Goal: Information Seeking & Learning: Learn about a topic

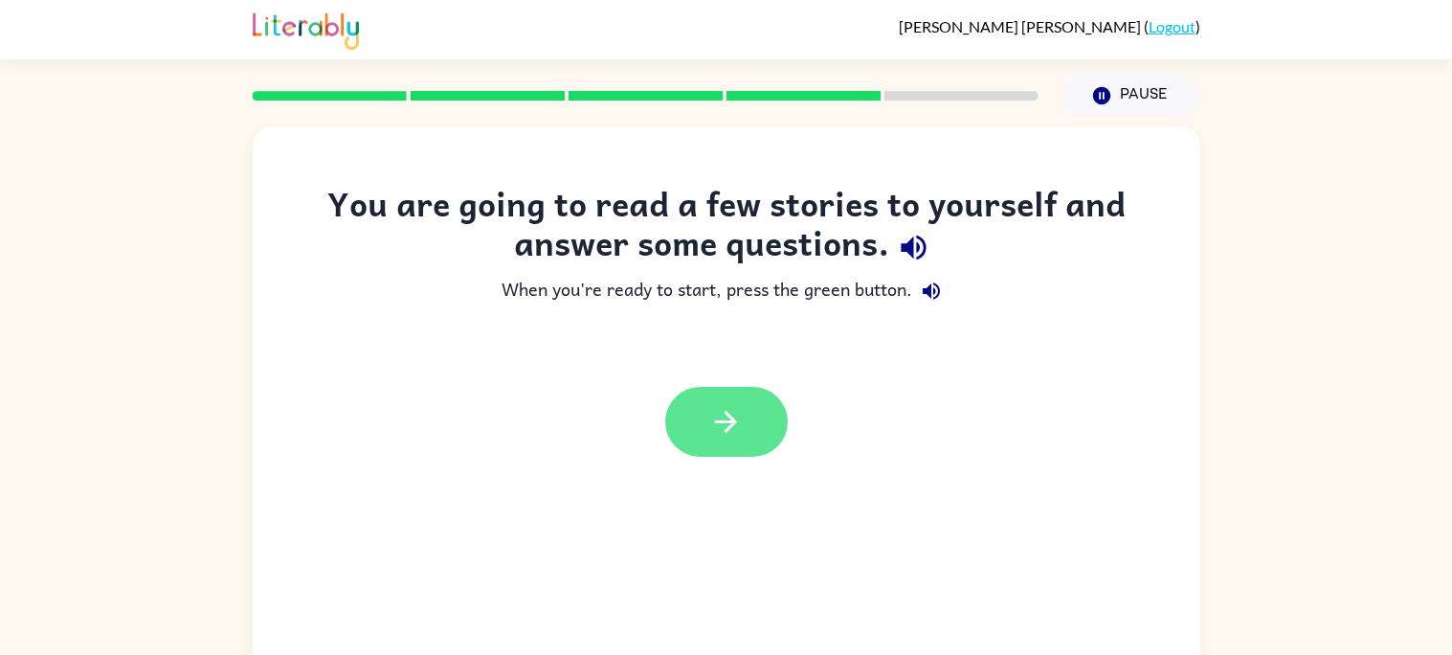
click at [726, 406] on icon "button" at bounding box center [726, 422] width 34 height 34
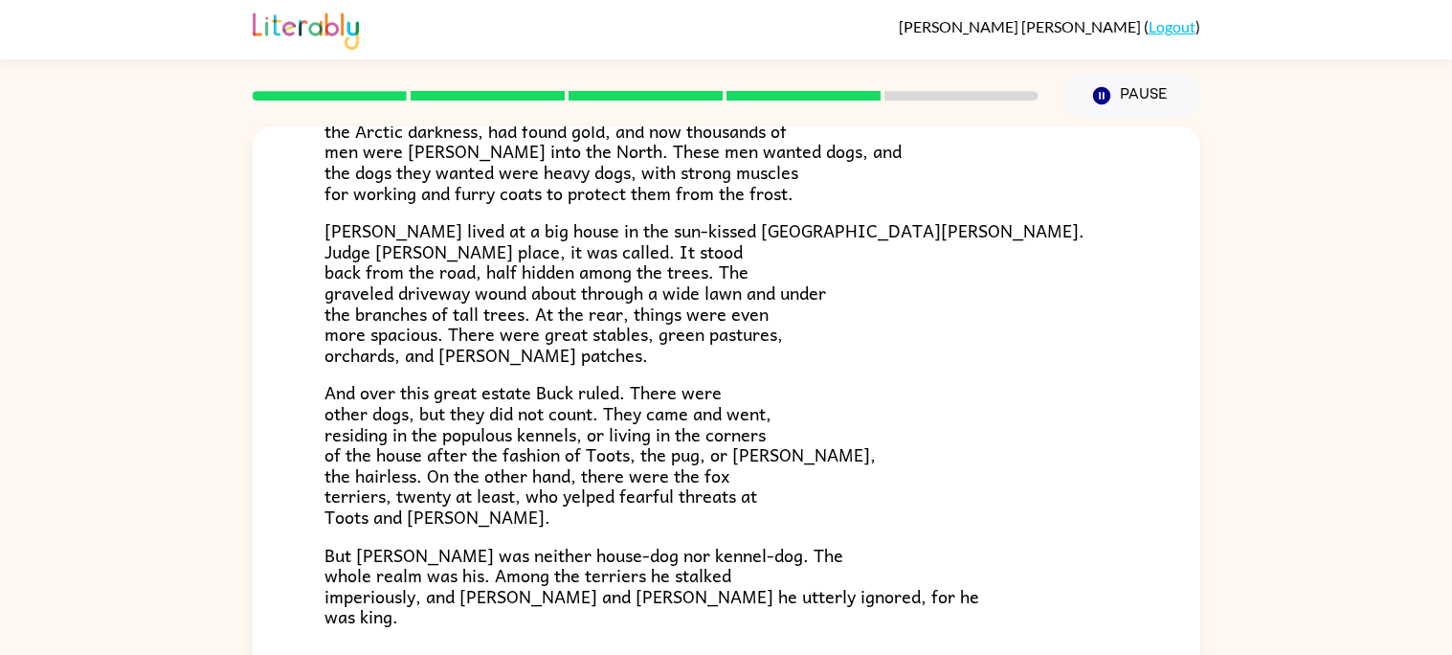
scroll to position [329, 0]
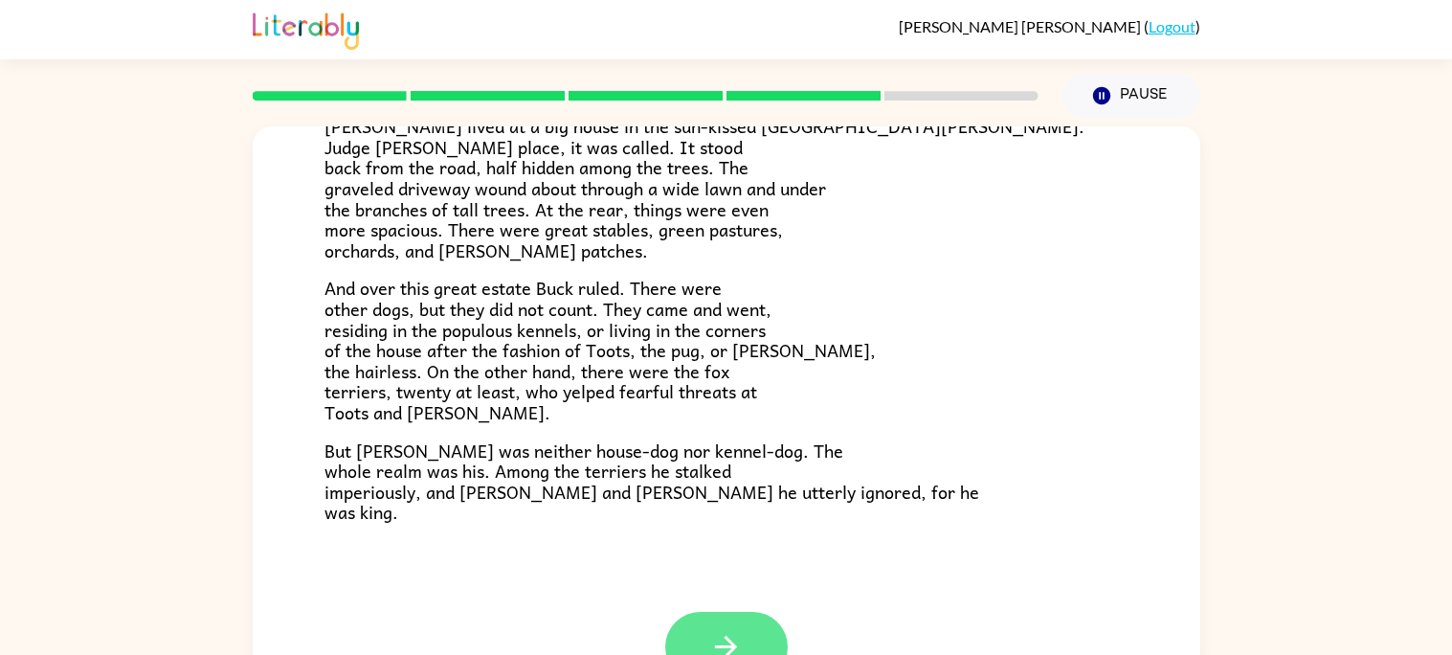
click at [722, 643] on icon "button" at bounding box center [726, 647] width 34 height 34
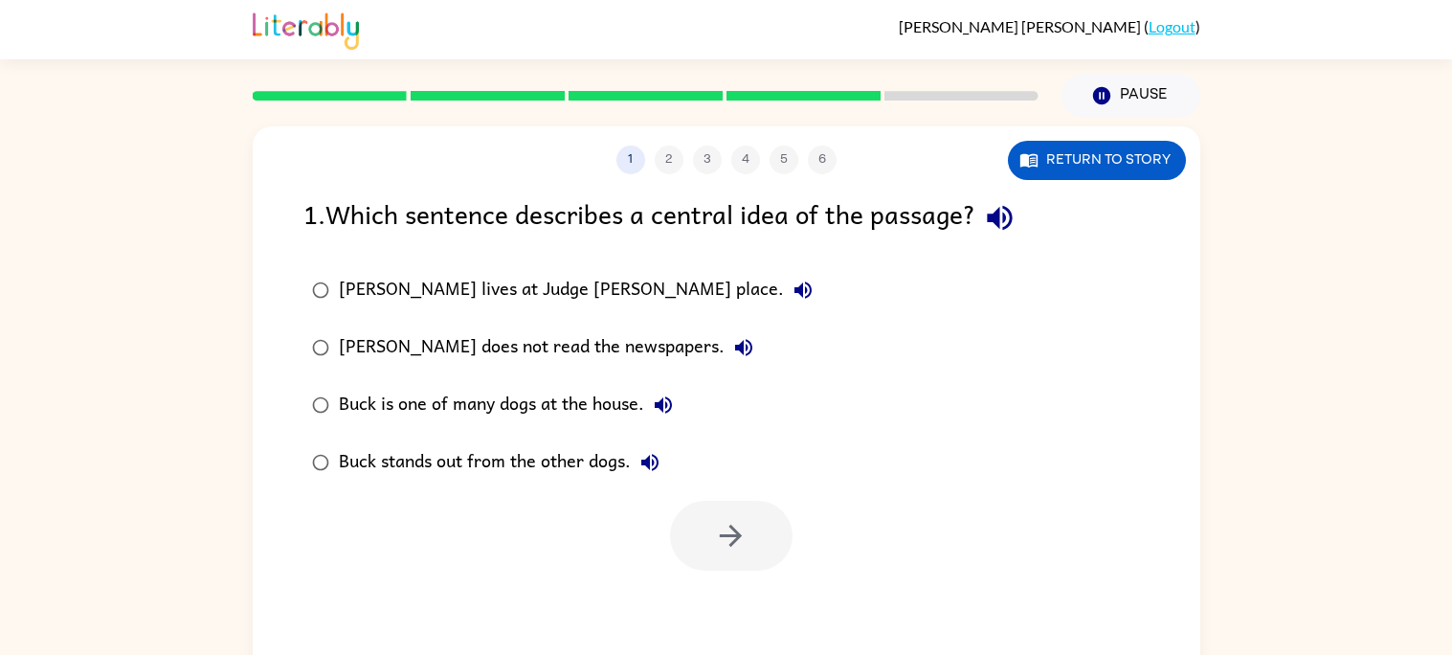
scroll to position [0, 0]
click at [372, 380] on label "Buck is one of many dogs at the house." at bounding box center [562, 404] width 539 height 57
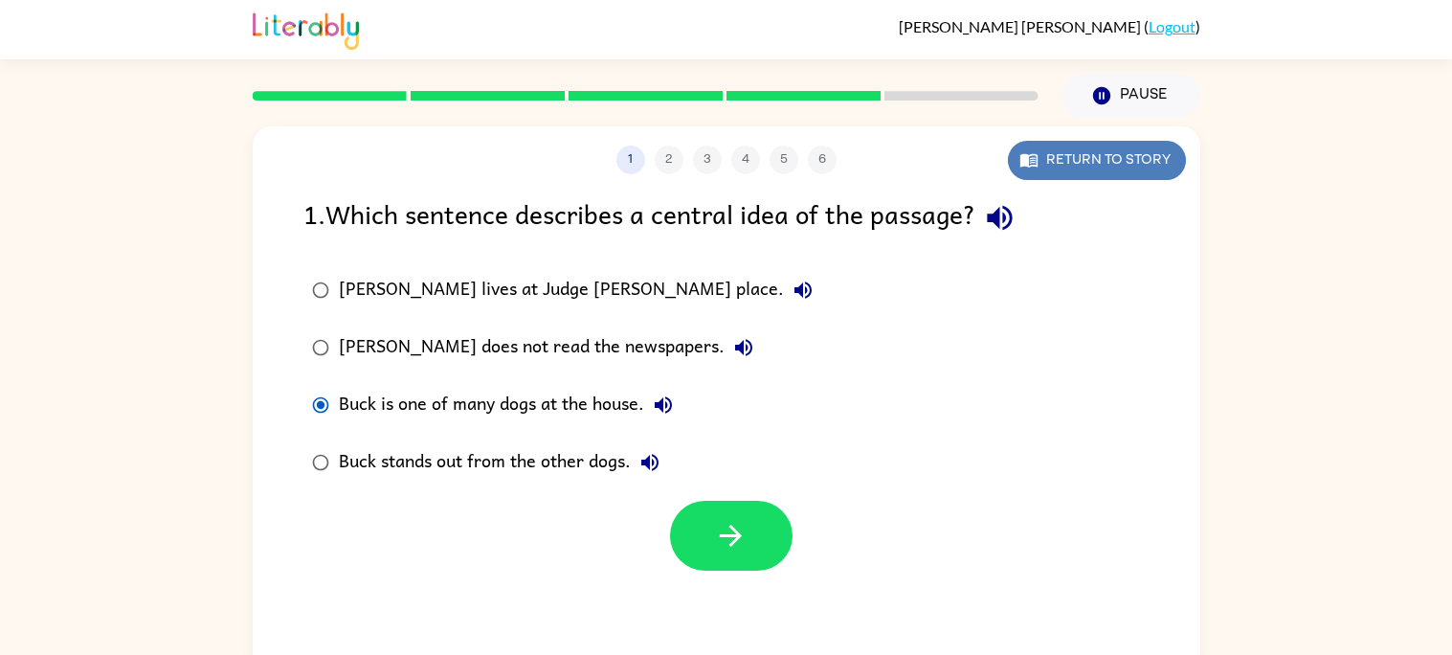
click at [1131, 172] on button "Return to story" at bounding box center [1097, 160] width 178 height 39
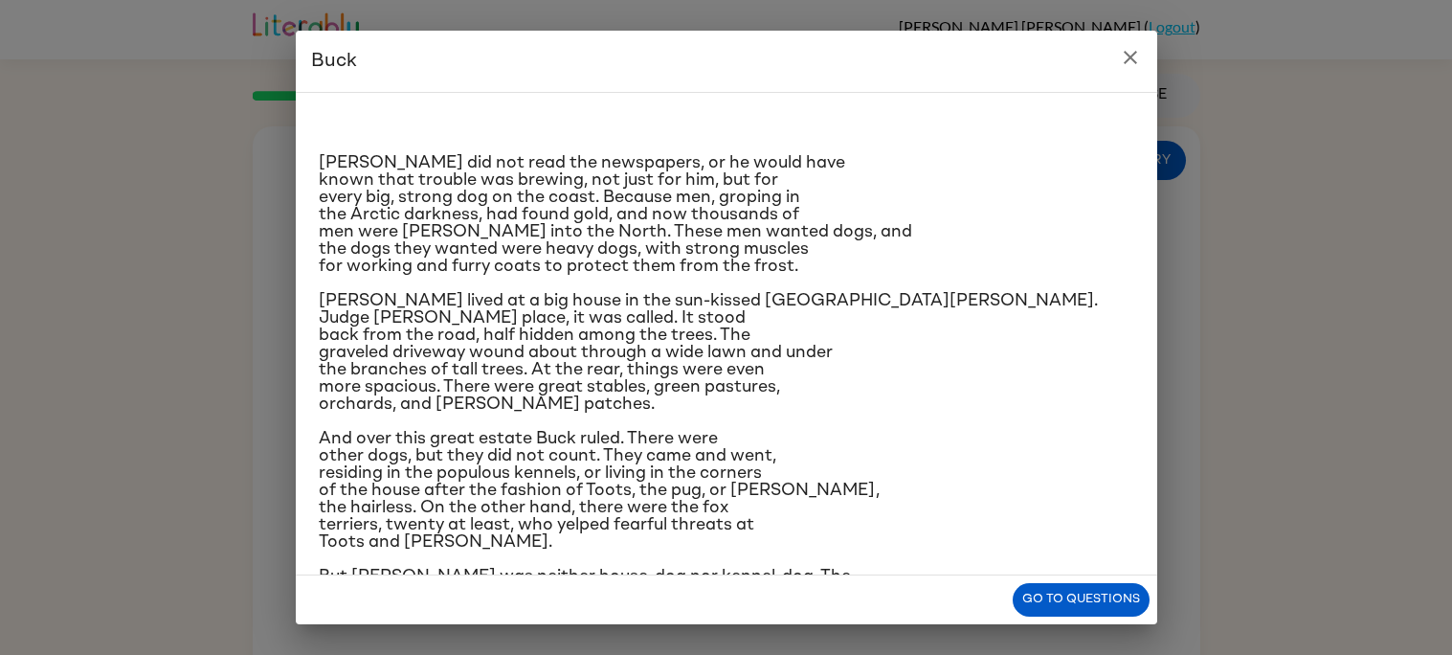
scroll to position [88, 0]
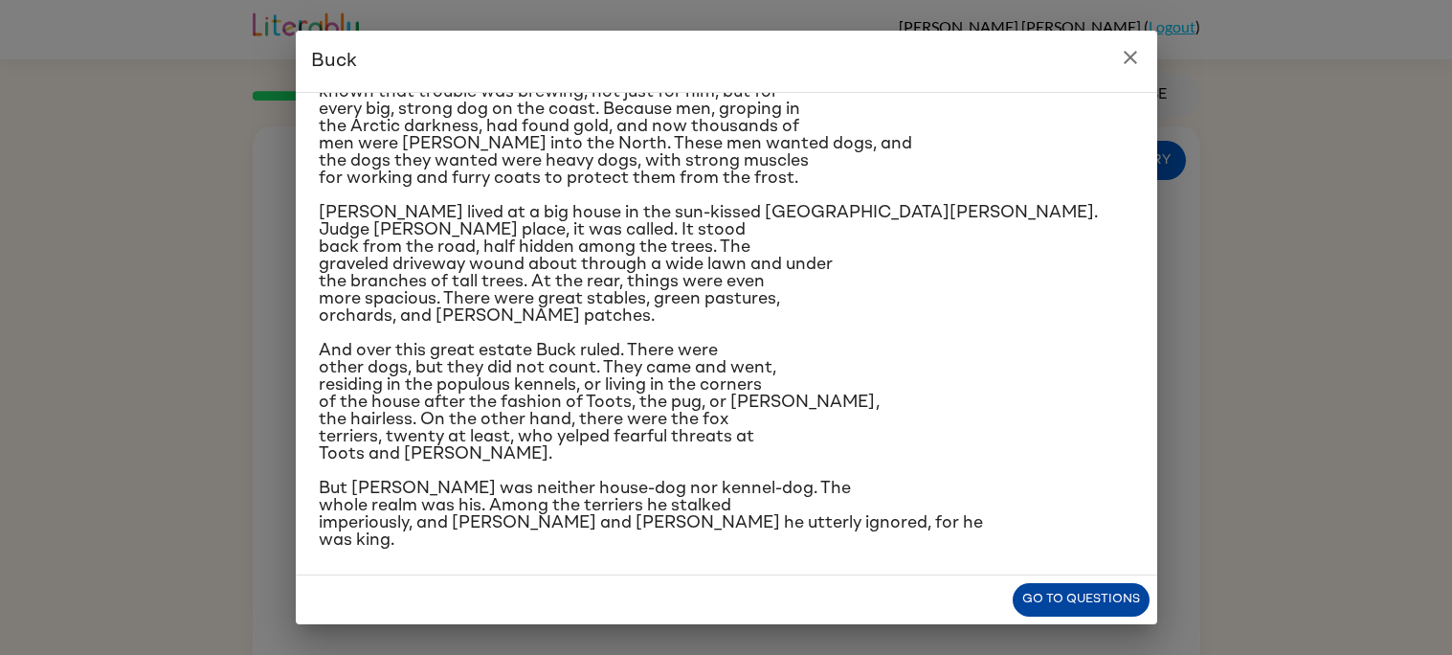
click at [1103, 595] on button "Go to questions" at bounding box center [1081, 600] width 137 height 34
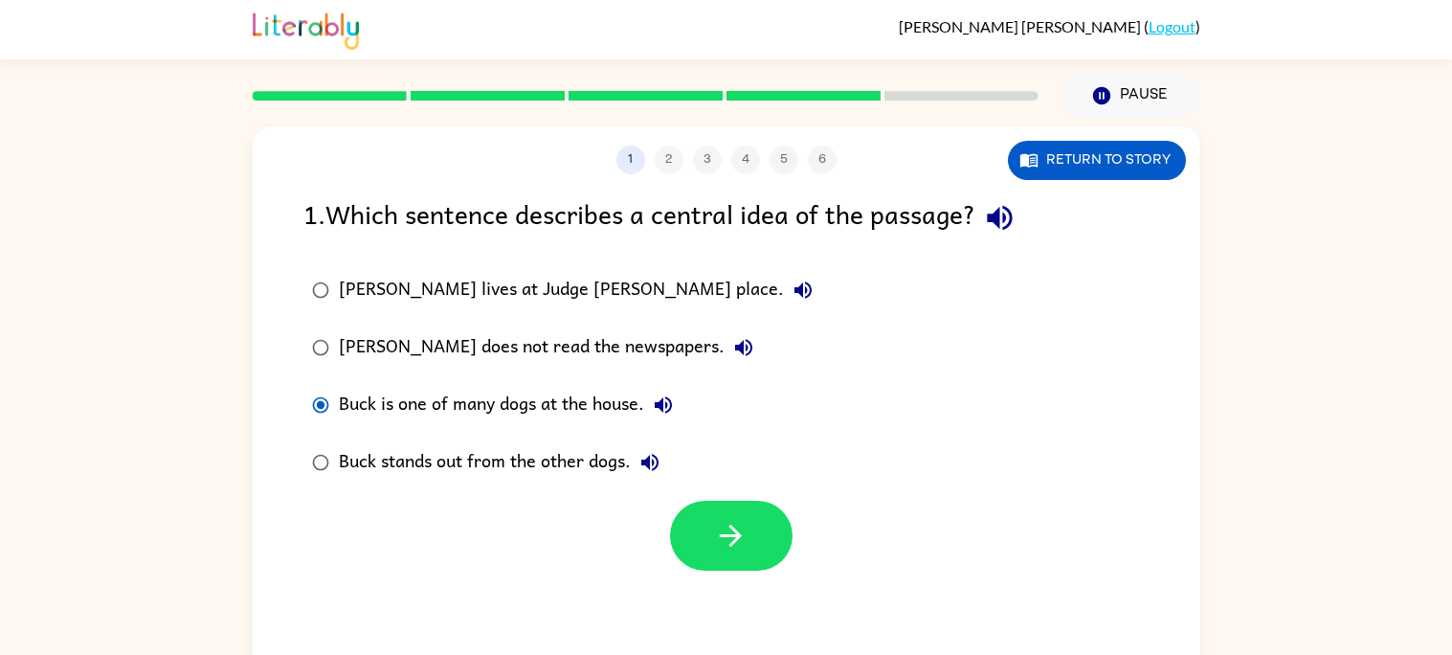
click at [344, 453] on div "Buck stands out from the other dogs." at bounding box center [504, 462] width 330 height 38
click at [711, 522] on button "button" at bounding box center [731, 536] width 123 height 70
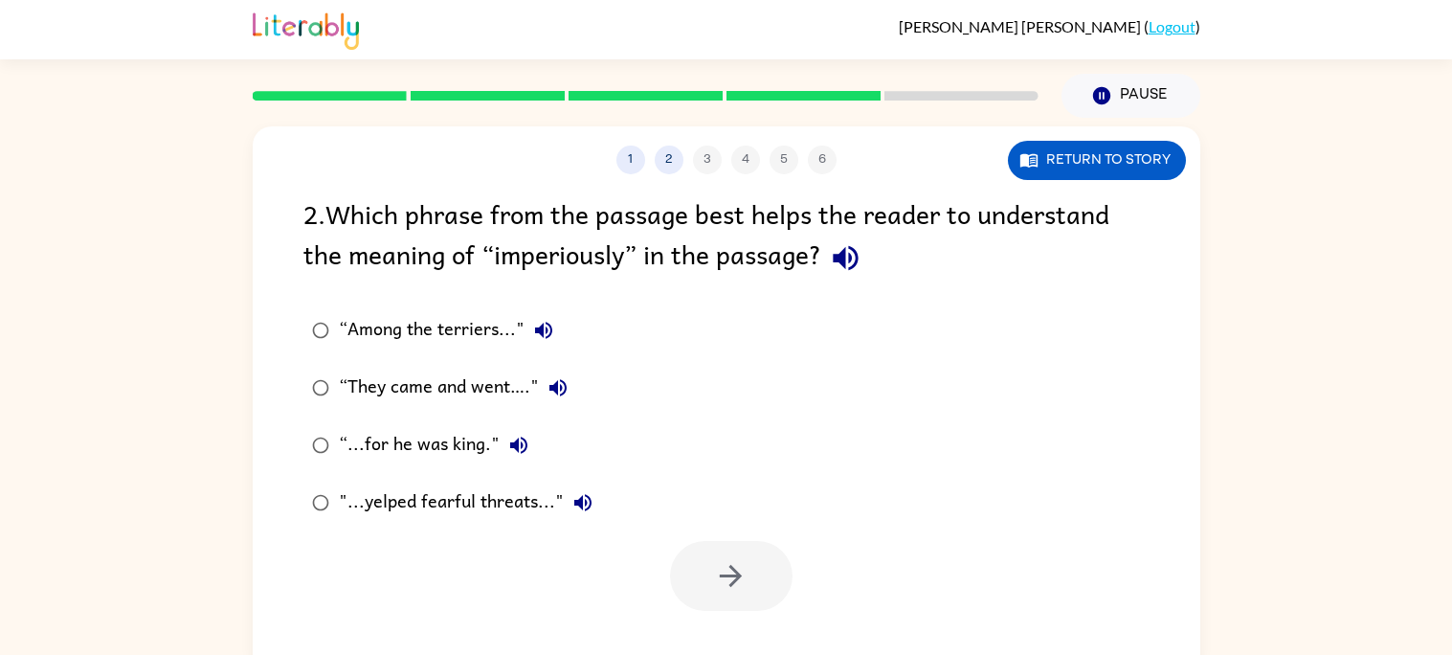
click at [711, 522] on div "“Among the terriers..." “They came and went…." “...for he was king." "...yelped…" at bounding box center [751, 417] width 897 height 230
click at [722, 544] on div at bounding box center [731, 576] width 123 height 70
click at [1019, 146] on button "Return to story" at bounding box center [1097, 160] width 178 height 39
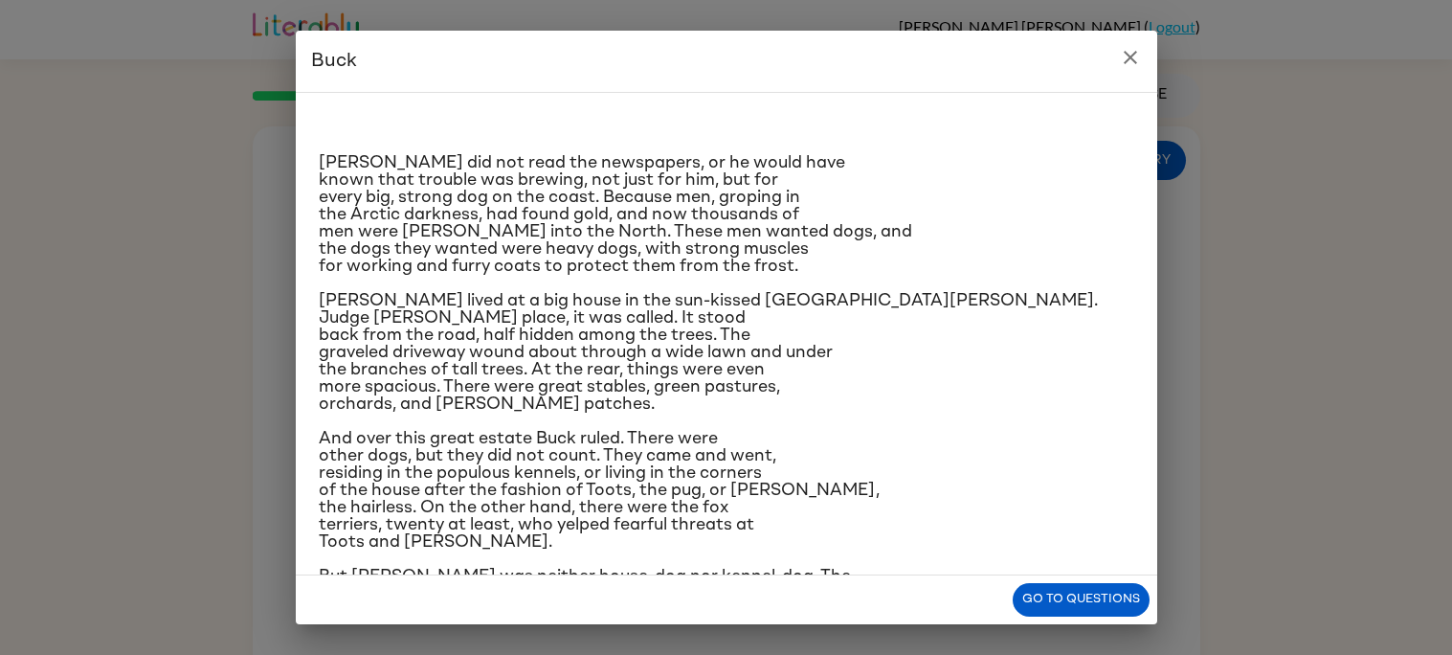
click at [610, 441] on span "And over this great estate Buck ruled. There were other dogs, but they did not …" at bounding box center [599, 490] width 561 height 121
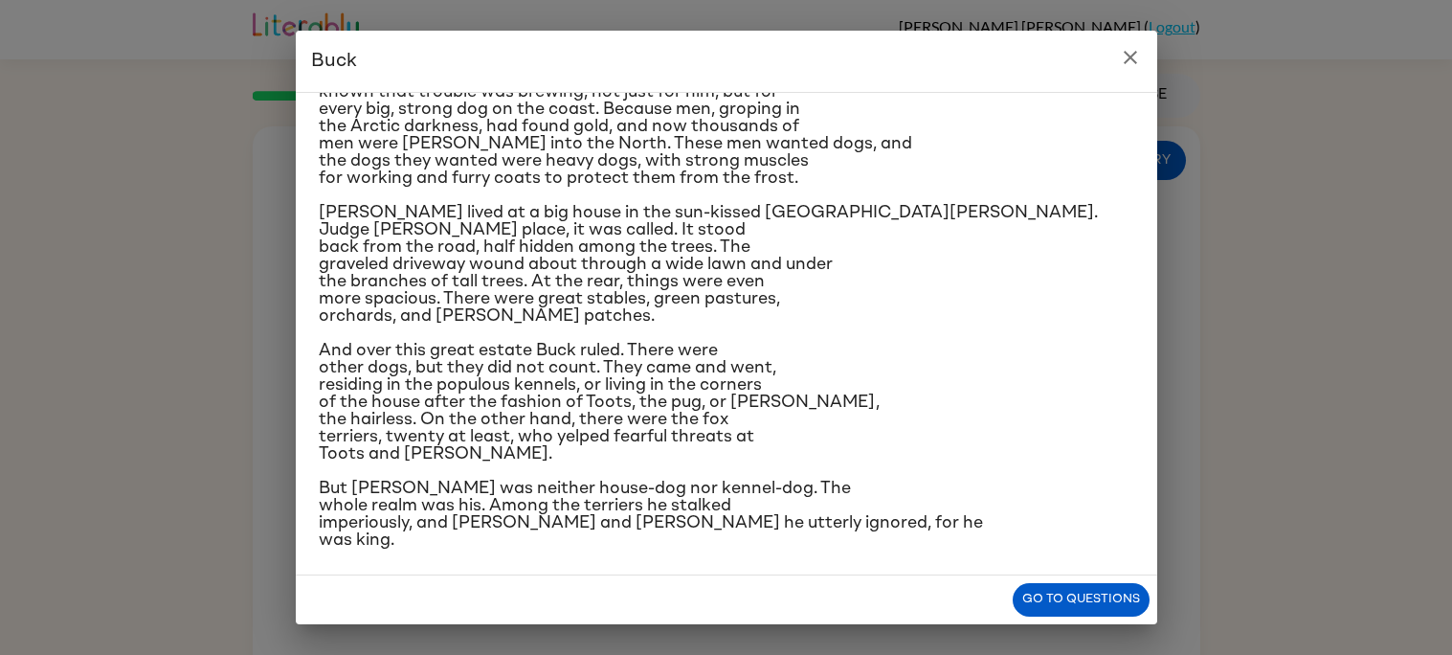
scroll to position [0, 0]
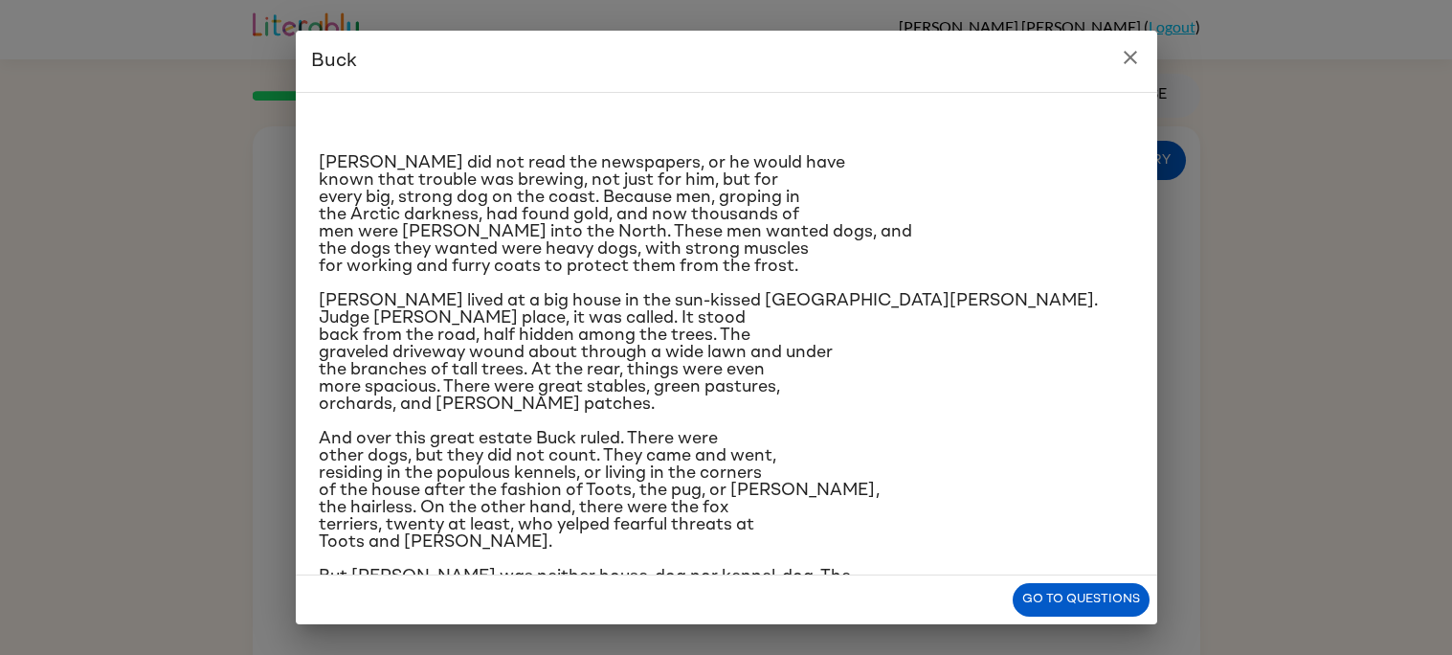
click at [1136, 59] on icon "close" at bounding box center [1130, 57] width 23 height 23
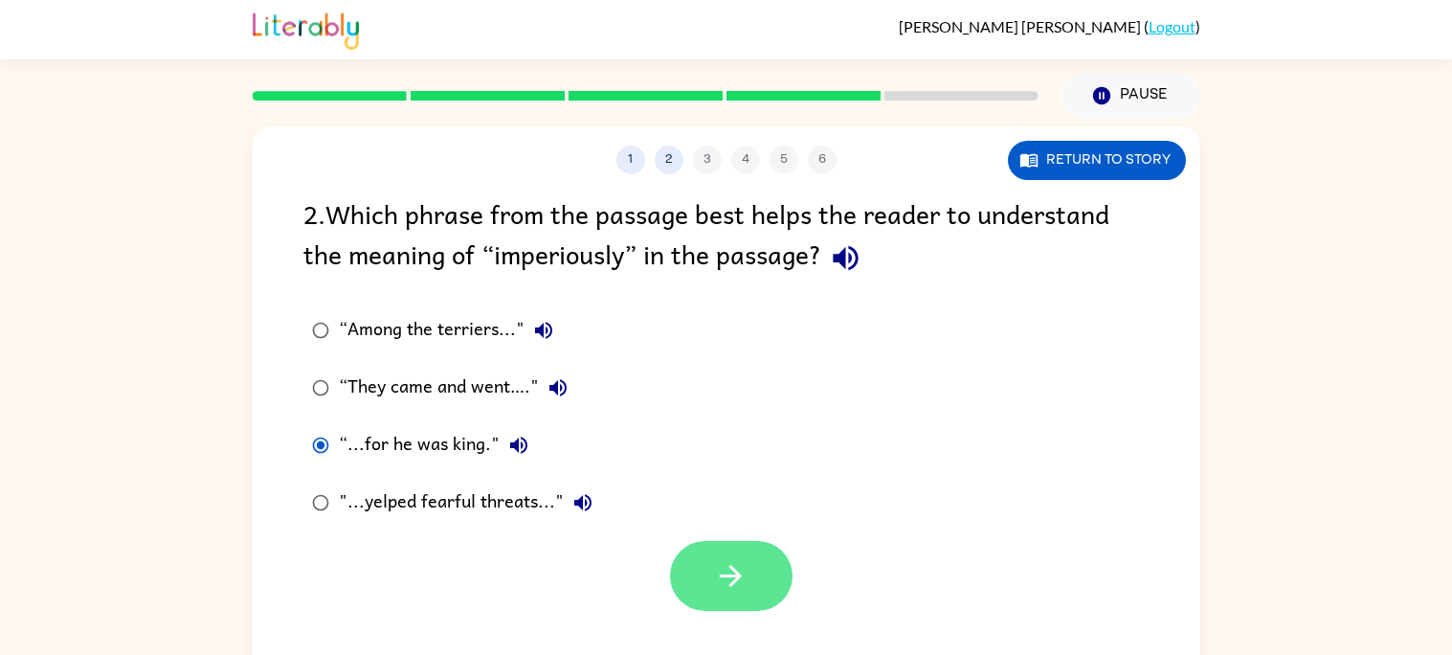
click at [725, 569] on icon "button" at bounding box center [731, 576] width 34 height 34
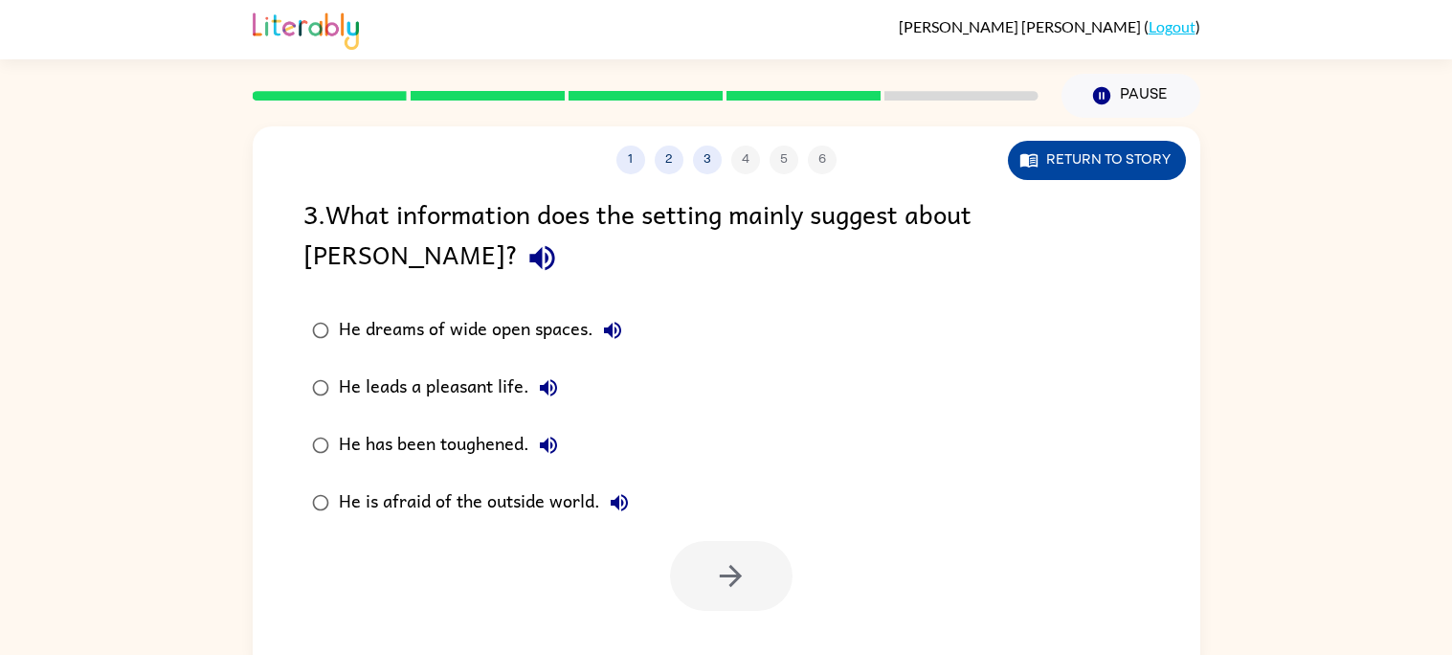
click at [1072, 150] on button "Return to story" at bounding box center [1097, 160] width 178 height 39
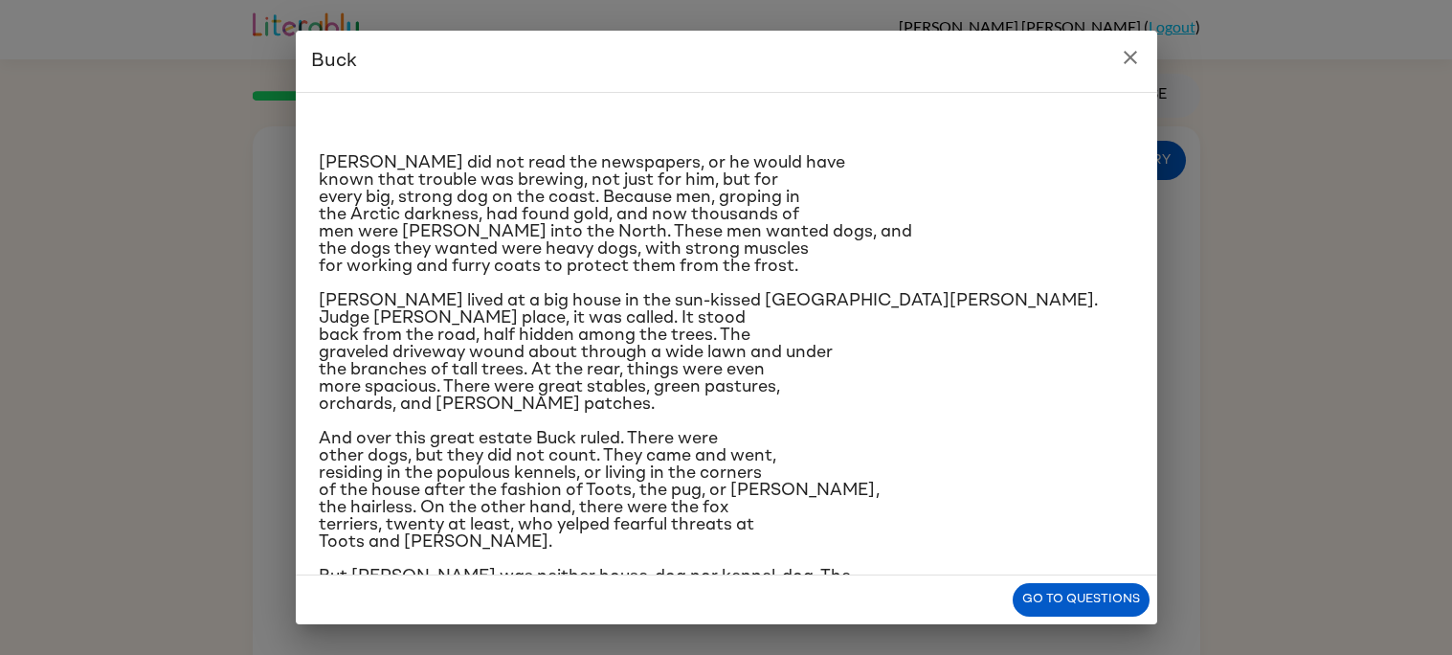
scroll to position [88, 0]
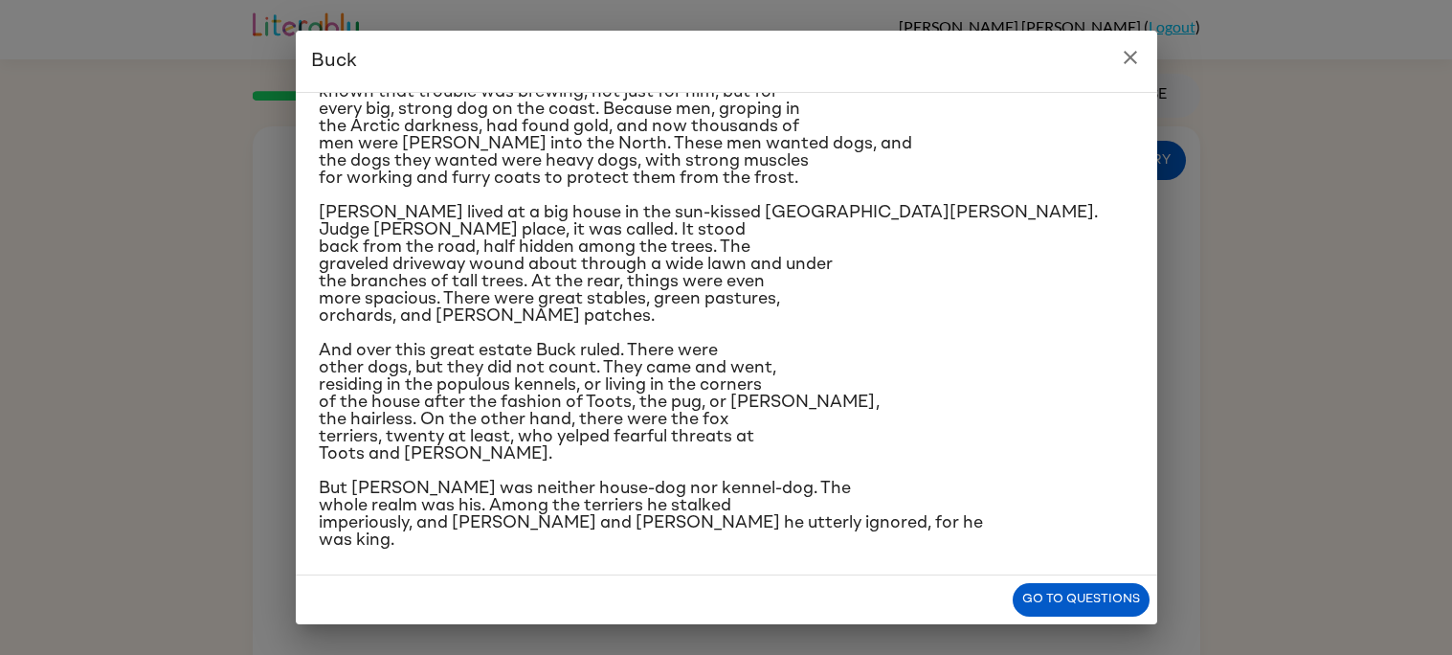
click at [1134, 40] on button "close" at bounding box center [1131, 57] width 38 height 38
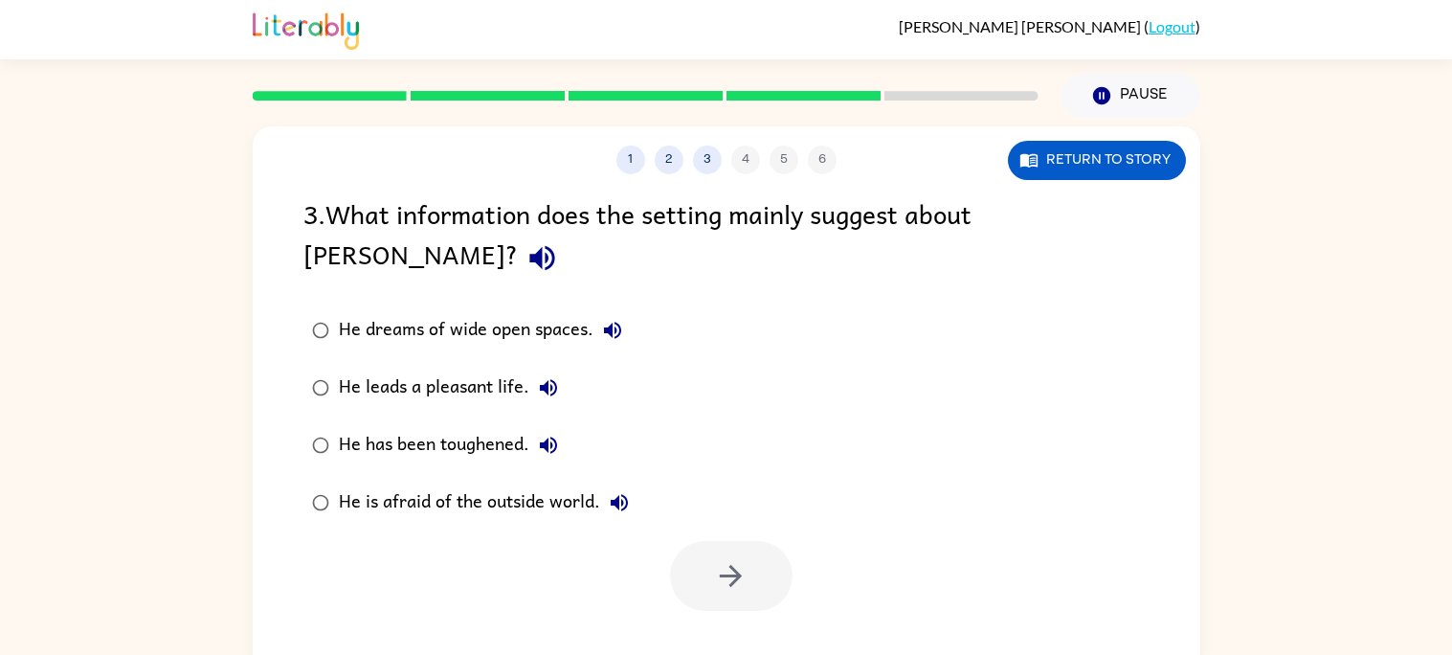
click at [417, 369] on div "He leads a pleasant life." at bounding box center [453, 388] width 229 height 38
click at [745, 562] on button "button" at bounding box center [731, 576] width 123 height 70
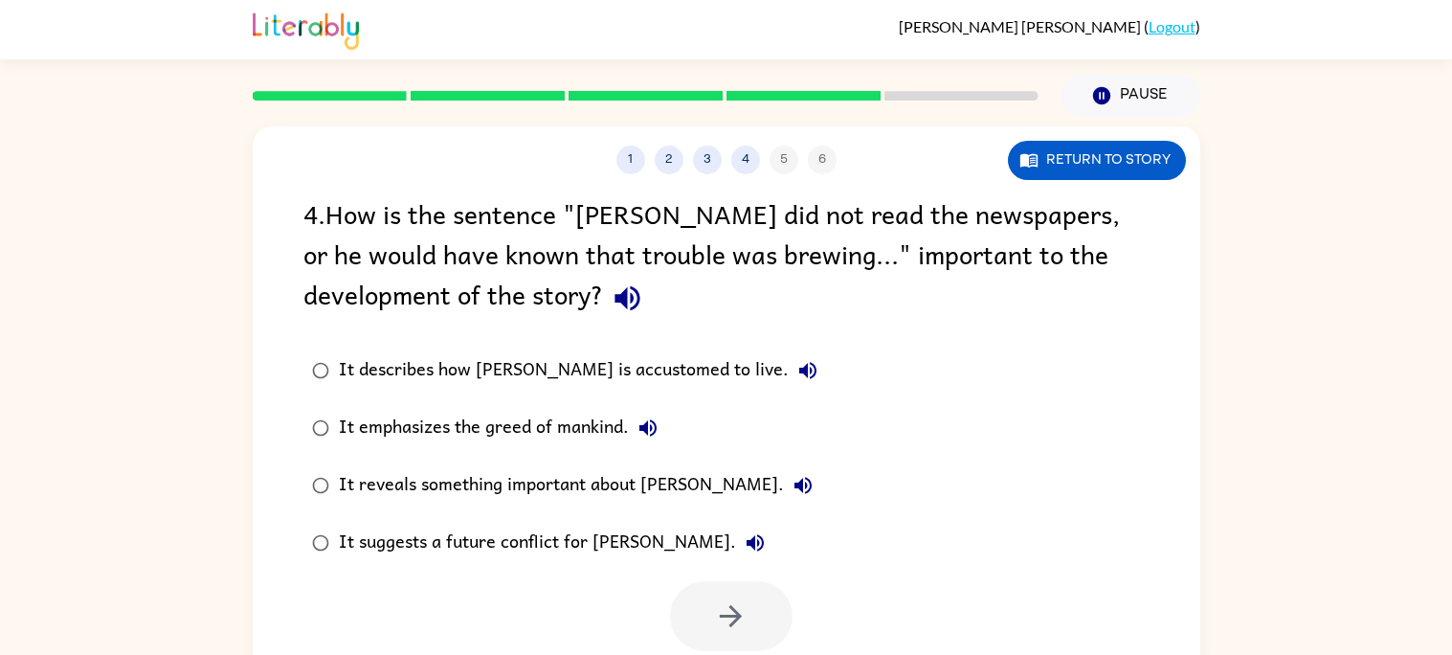
scroll to position [17, 0]
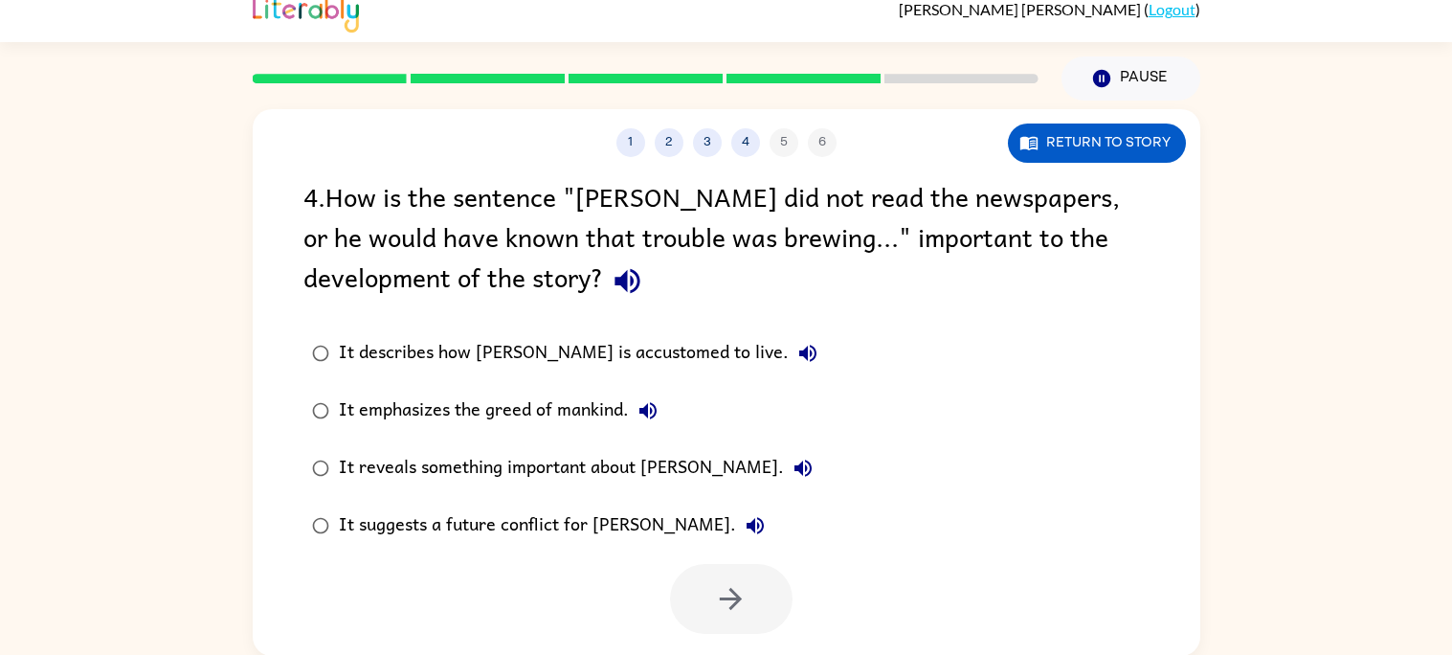
click at [490, 532] on div "It suggests a future conflict for [PERSON_NAME]." at bounding box center [557, 525] width 436 height 38
click at [677, 585] on button "button" at bounding box center [731, 599] width 123 height 70
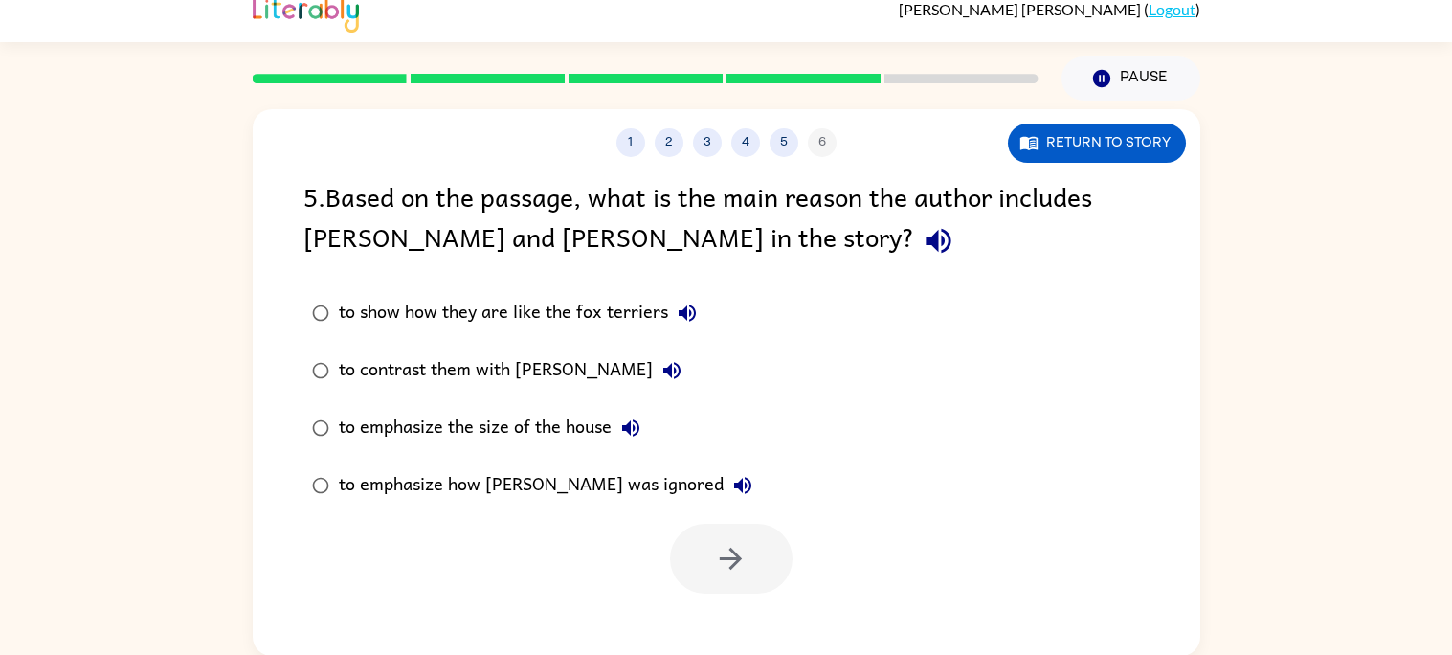
click at [462, 367] on div "to contrast them with [PERSON_NAME]" at bounding box center [515, 370] width 352 height 38
click at [752, 549] on button "button" at bounding box center [731, 559] width 123 height 70
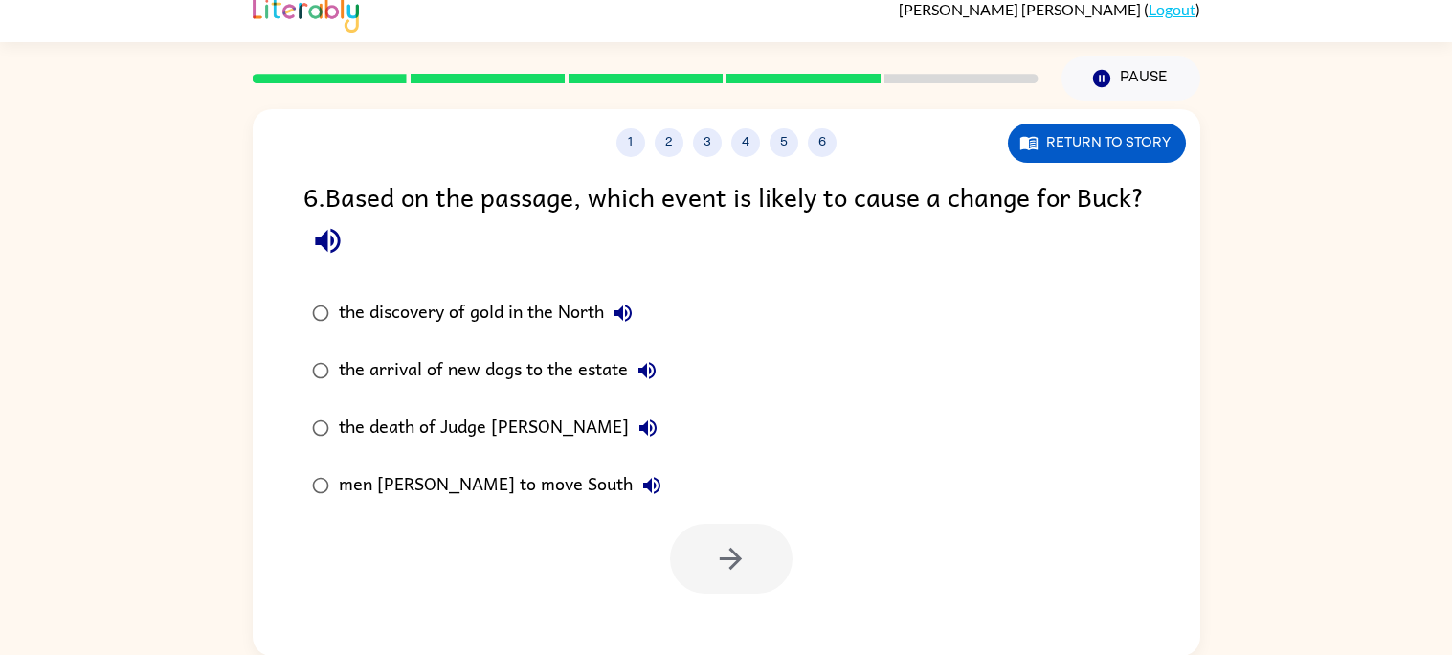
click at [417, 311] on div "the discovery of gold in the North" at bounding box center [490, 313] width 303 height 38
click at [753, 567] on button "button" at bounding box center [731, 559] width 123 height 70
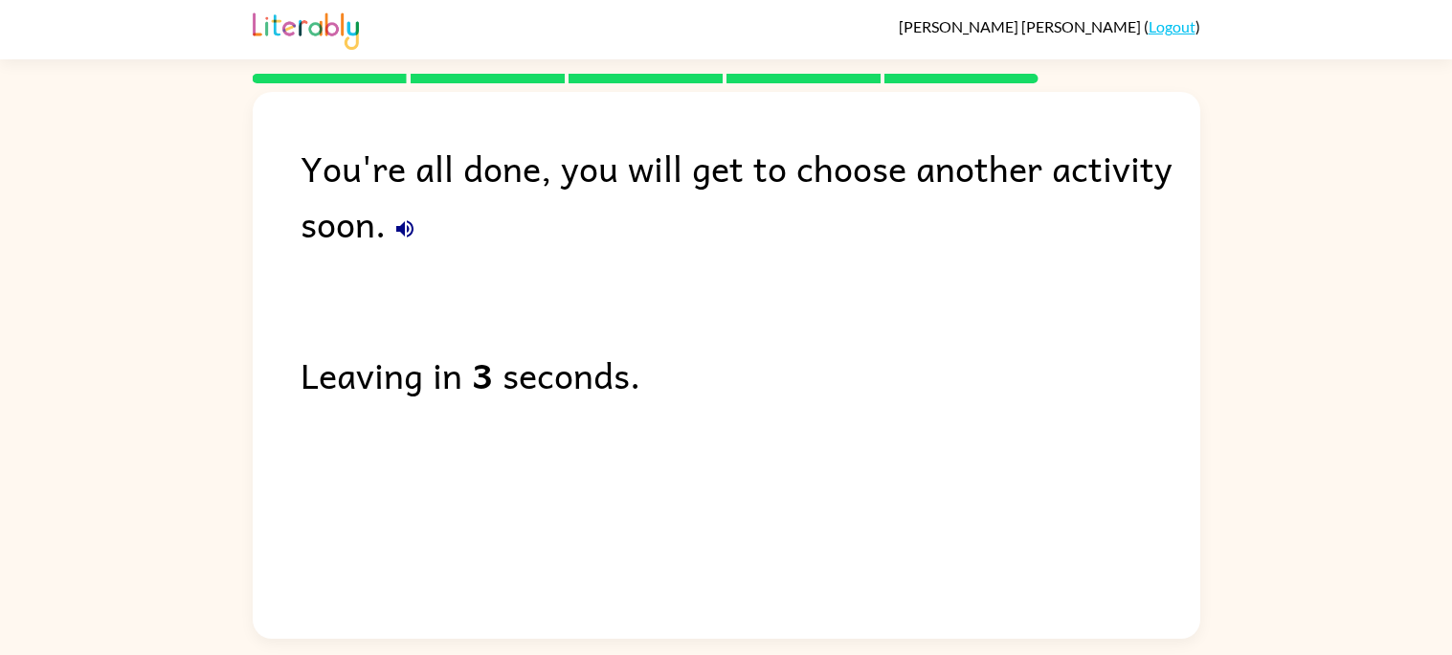
click at [658, 309] on div "You're all done, you will get to choose another activity soon. Leaving in 3 sec…" at bounding box center [727, 360] width 948 height 537
